Goal: Use online tool/utility: Utilize a website feature to perform a specific function

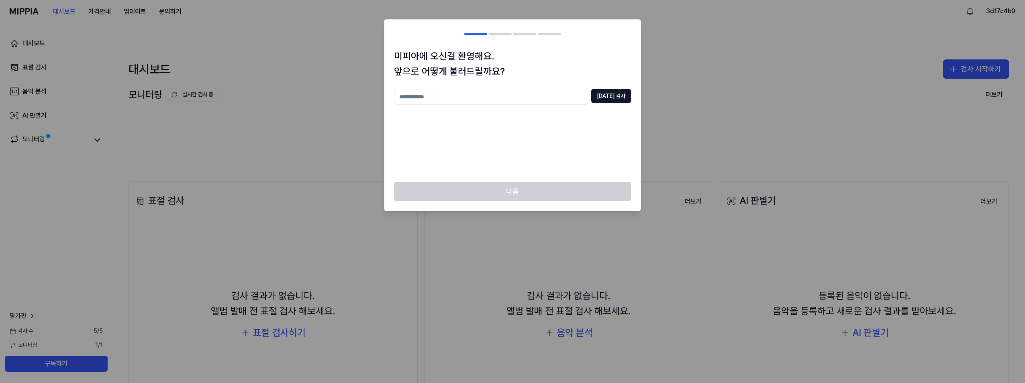
click at [521, 99] on input "text" at bounding box center [491, 97] width 194 height 16
click at [522, 99] on input "**********" at bounding box center [491, 97] width 194 height 16
type input "*"
type input "*****"
click at [605, 96] on button "[DATE] 검사" at bounding box center [611, 96] width 40 height 14
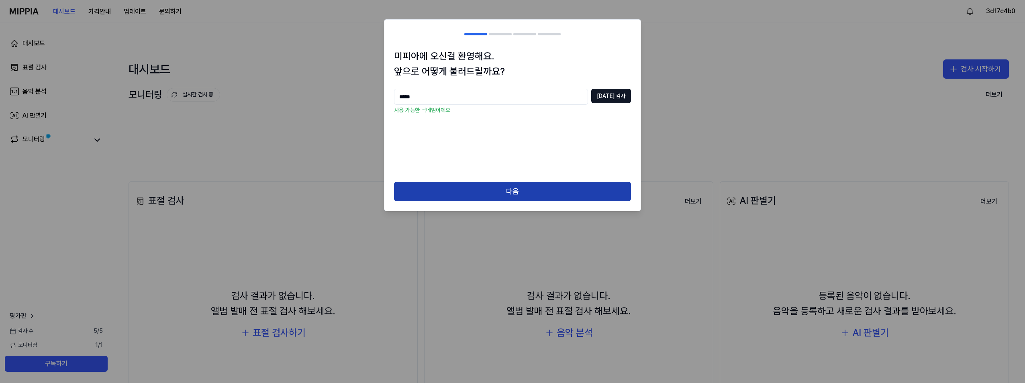
click at [509, 190] on button "다음" at bounding box center [512, 191] width 237 height 19
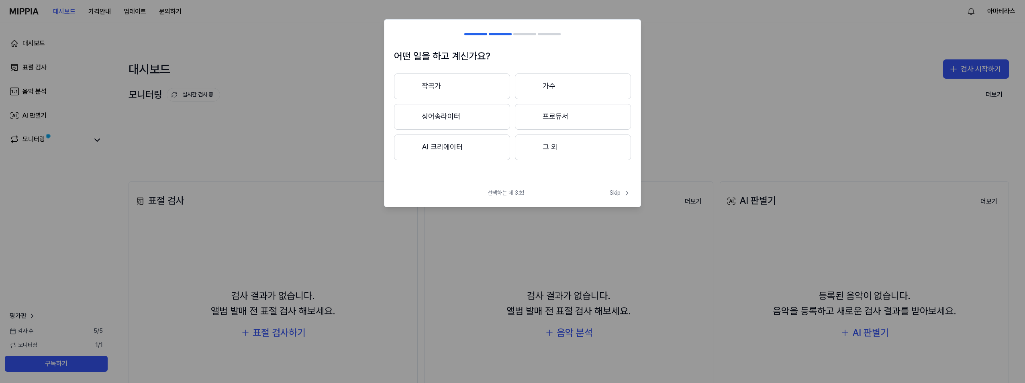
click at [447, 147] on button "AI 크리에이터" at bounding box center [452, 148] width 116 height 26
click at [451, 117] on button "3년 이하" at bounding box center [452, 117] width 116 height 27
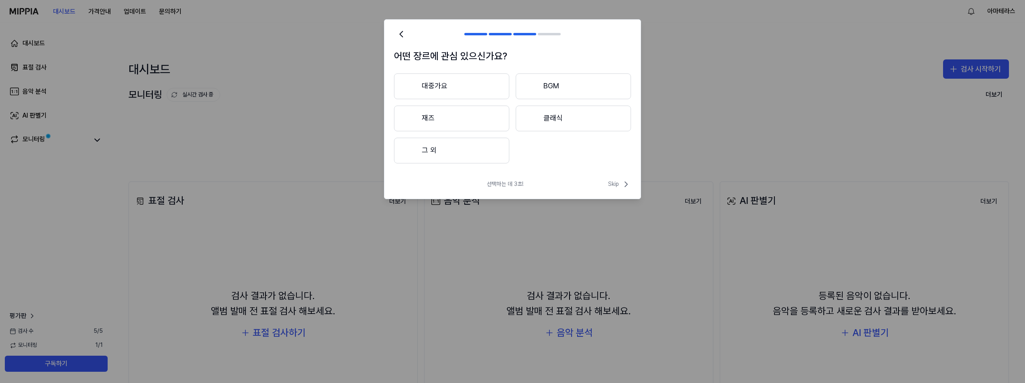
click at [451, 149] on button "그 외" at bounding box center [451, 151] width 115 height 26
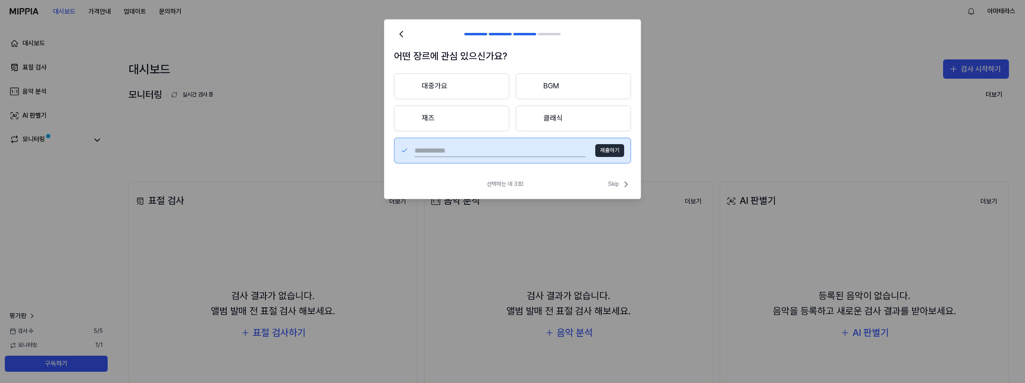
click at [451, 149] on input "text" at bounding box center [500, 150] width 171 height 13
click at [453, 88] on button "대중가요" at bounding box center [451, 87] width 115 height 26
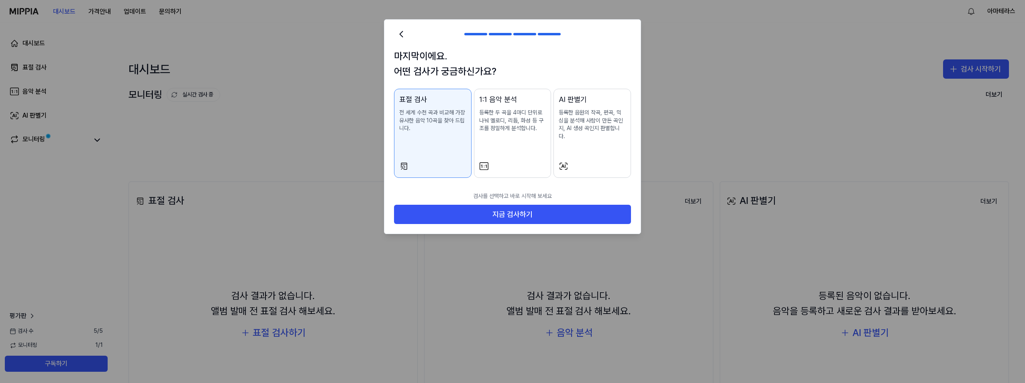
click at [599, 120] on p "등록한 음원의 작곡, 편곡, 믹싱을 분석해 사람이 만든 곡인지, AI 생성 곡인지 판별합니다." at bounding box center [592, 124] width 67 height 31
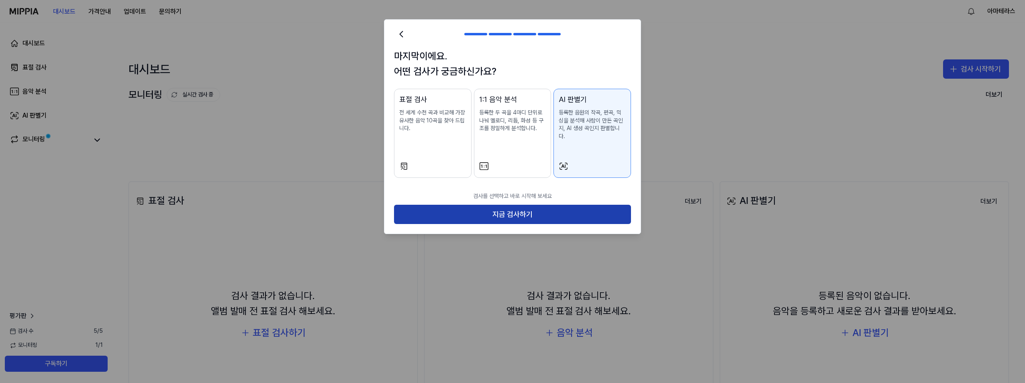
click at [575, 206] on button "지금 검사하기" at bounding box center [512, 214] width 237 height 19
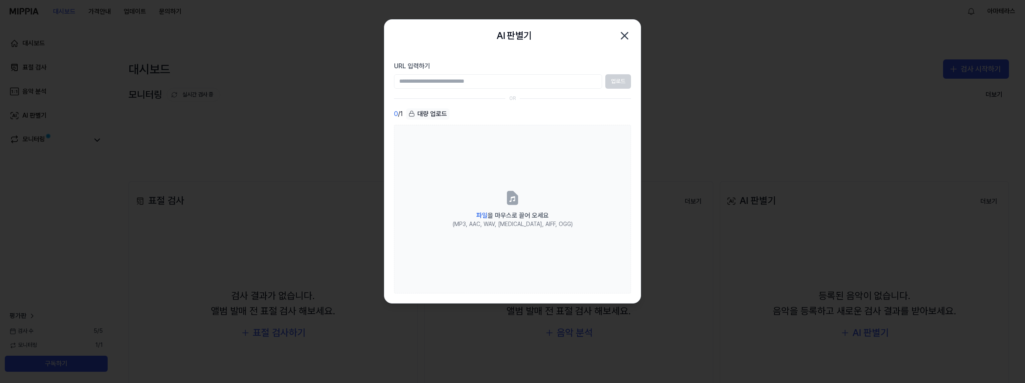
click at [625, 33] on icon "button" at bounding box center [624, 35] width 13 height 13
